Goal: Transaction & Acquisition: Purchase product/service

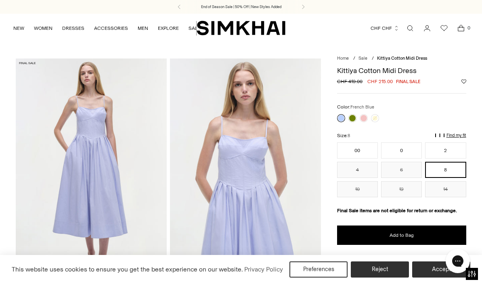
click at [455, 136] on p "Find my fit" at bounding box center [457, 135] width 20 height 5
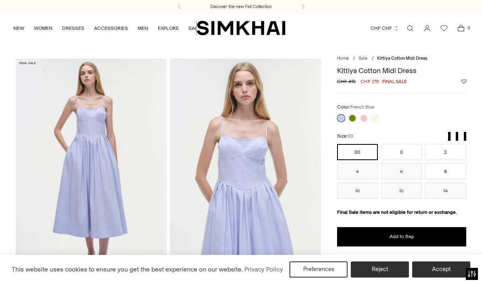
scroll to position [23, 0]
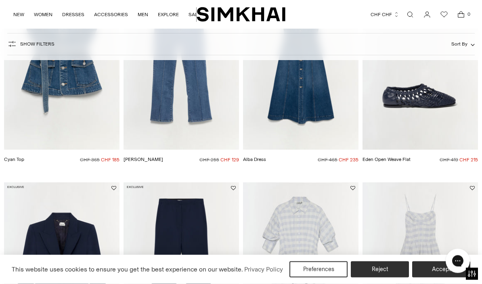
scroll to position [136, 0]
click at [434, 90] on img "Eden Open Weave Flat" at bounding box center [421, 63] width 116 height 173
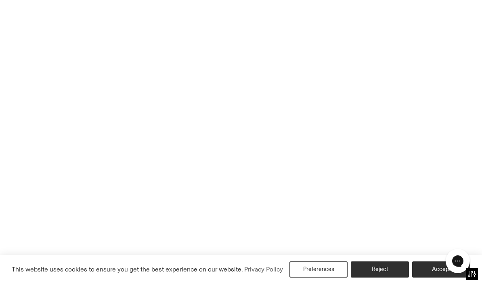
click at [424, 76] on img "Eden Open Weave Flat" at bounding box center [421, 63] width 116 height 173
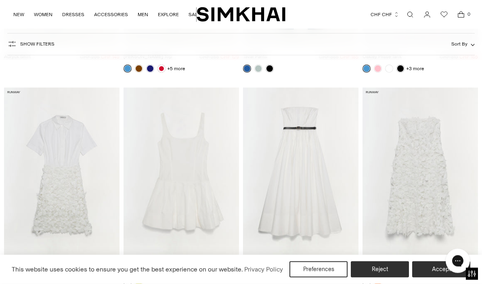
scroll to position [3441, 0]
click at [317, 196] on img "Thalia Cotton Midi Dress" at bounding box center [301, 174] width 116 height 173
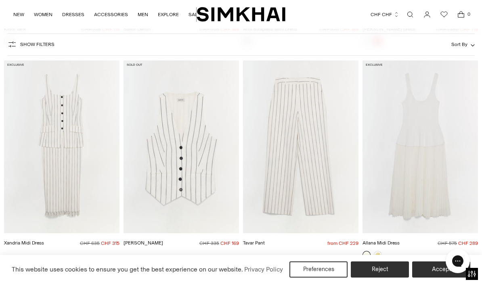
scroll to position [4108, 0]
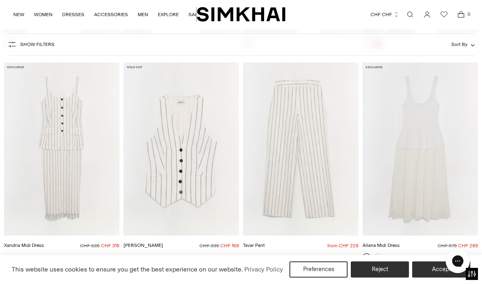
click at [54, 107] on img "Xandria Midi Dress" at bounding box center [62, 149] width 116 height 173
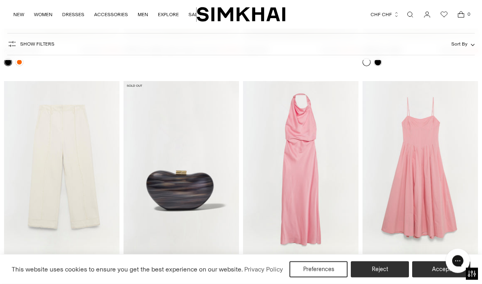
scroll to position [6228, 0]
click at [429, 146] on img "Kittiya Cotton Midi Dress" at bounding box center [421, 167] width 116 height 173
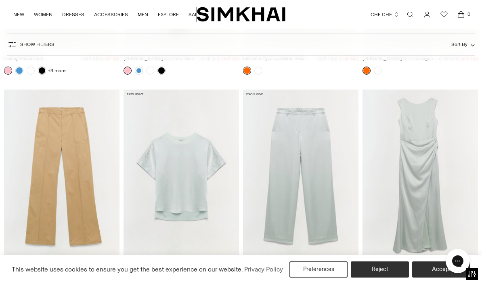
scroll to position [6648, 0]
click at [431, 137] on img "Tommy Gown" at bounding box center [421, 176] width 116 height 173
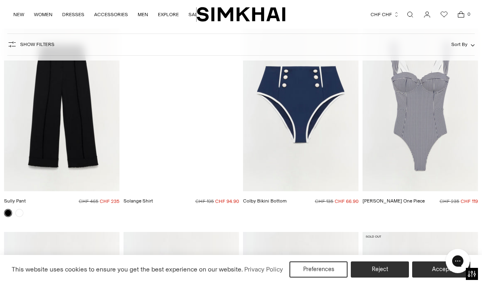
scroll to position [7356, 0]
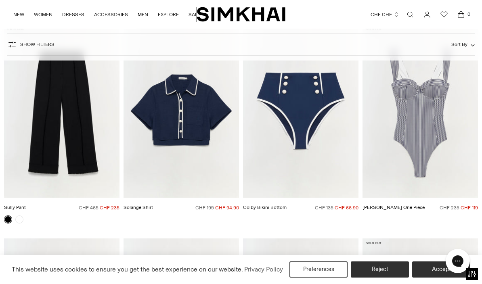
click at [431, 94] on img "Kyle One Piece" at bounding box center [421, 111] width 116 height 173
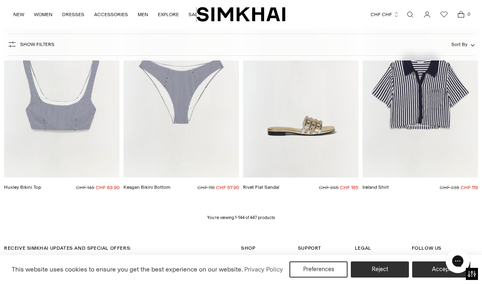
scroll to position [7589, 0]
click at [260, 215] on p "You’re viewing 1-144 of 447 products" at bounding box center [241, 218] width 68 height 6
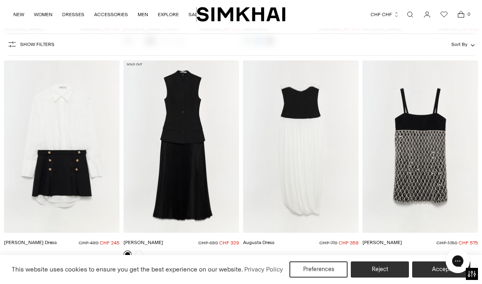
scroll to position [6891, 0]
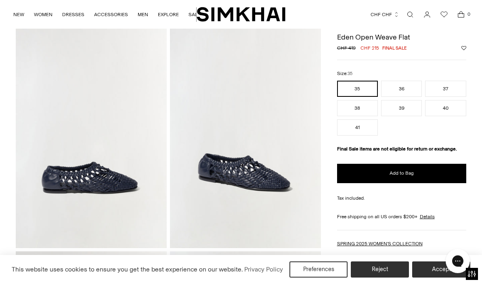
scroll to position [34, 0]
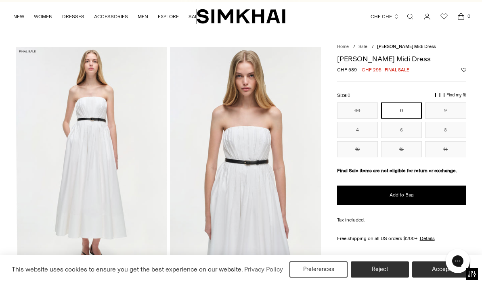
scroll to position [12, 0]
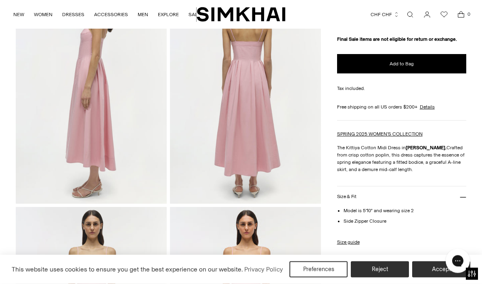
scroll to position [267, 0]
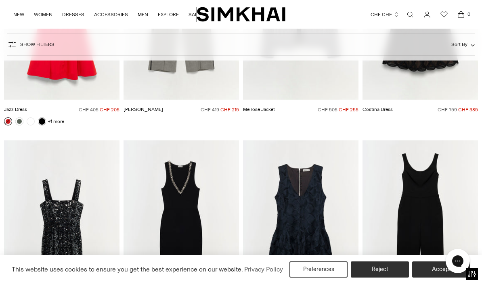
scroll to position [9565, 0]
